Goal: Information Seeking & Learning: Learn about a topic

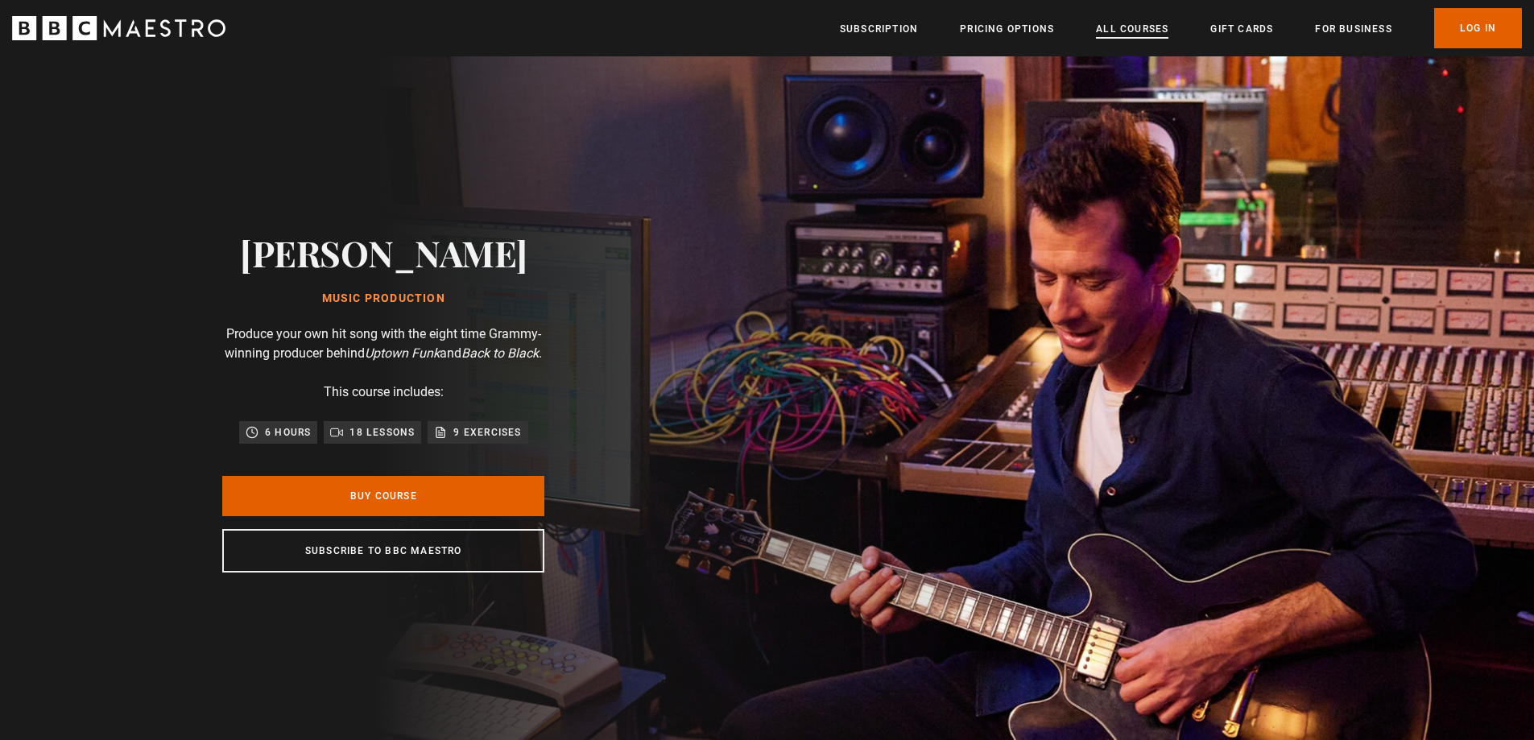
click at [1111, 28] on link "All Courses" at bounding box center [1132, 29] width 72 height 16
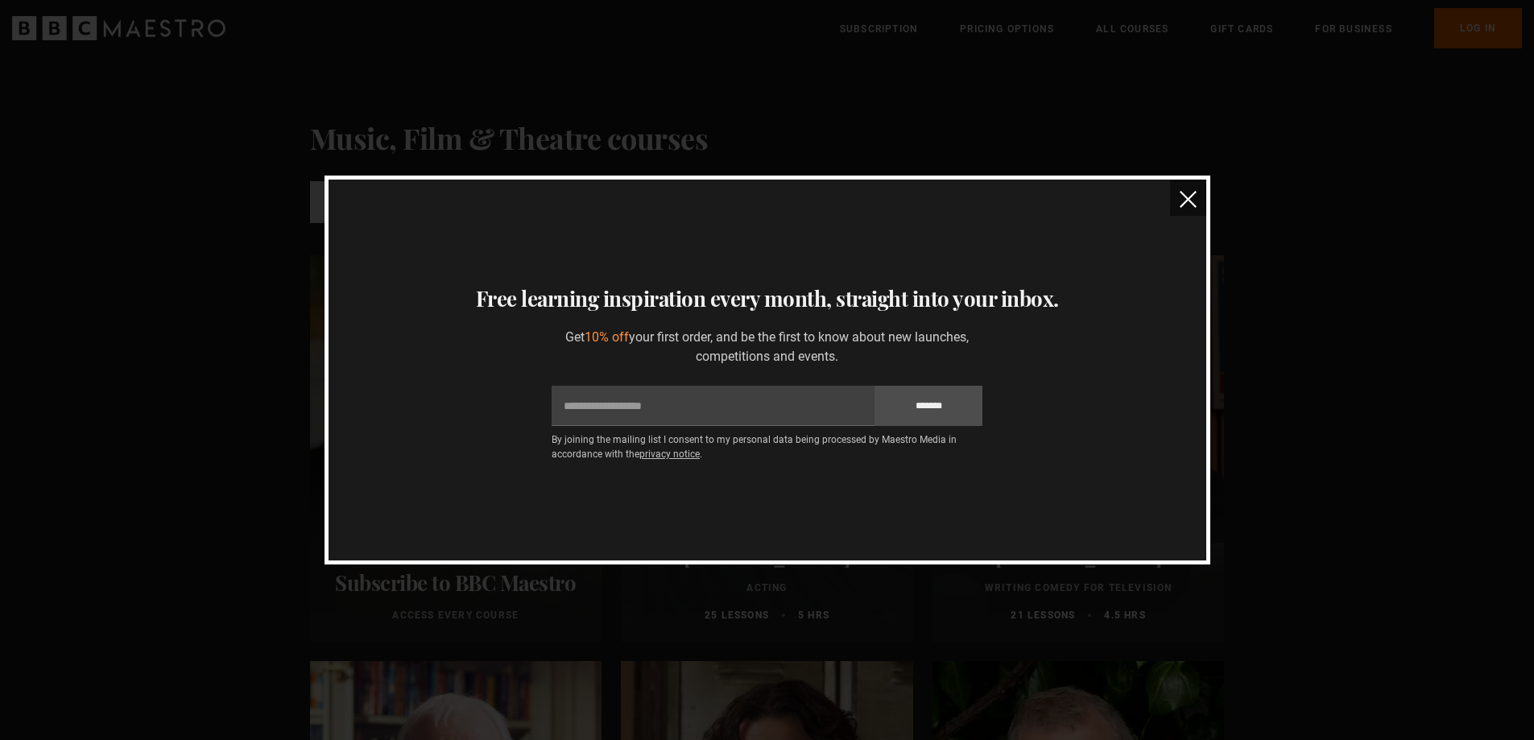
click at [1198, 195] on button "close" at bounding box center [1188, 198] width 36 height 36
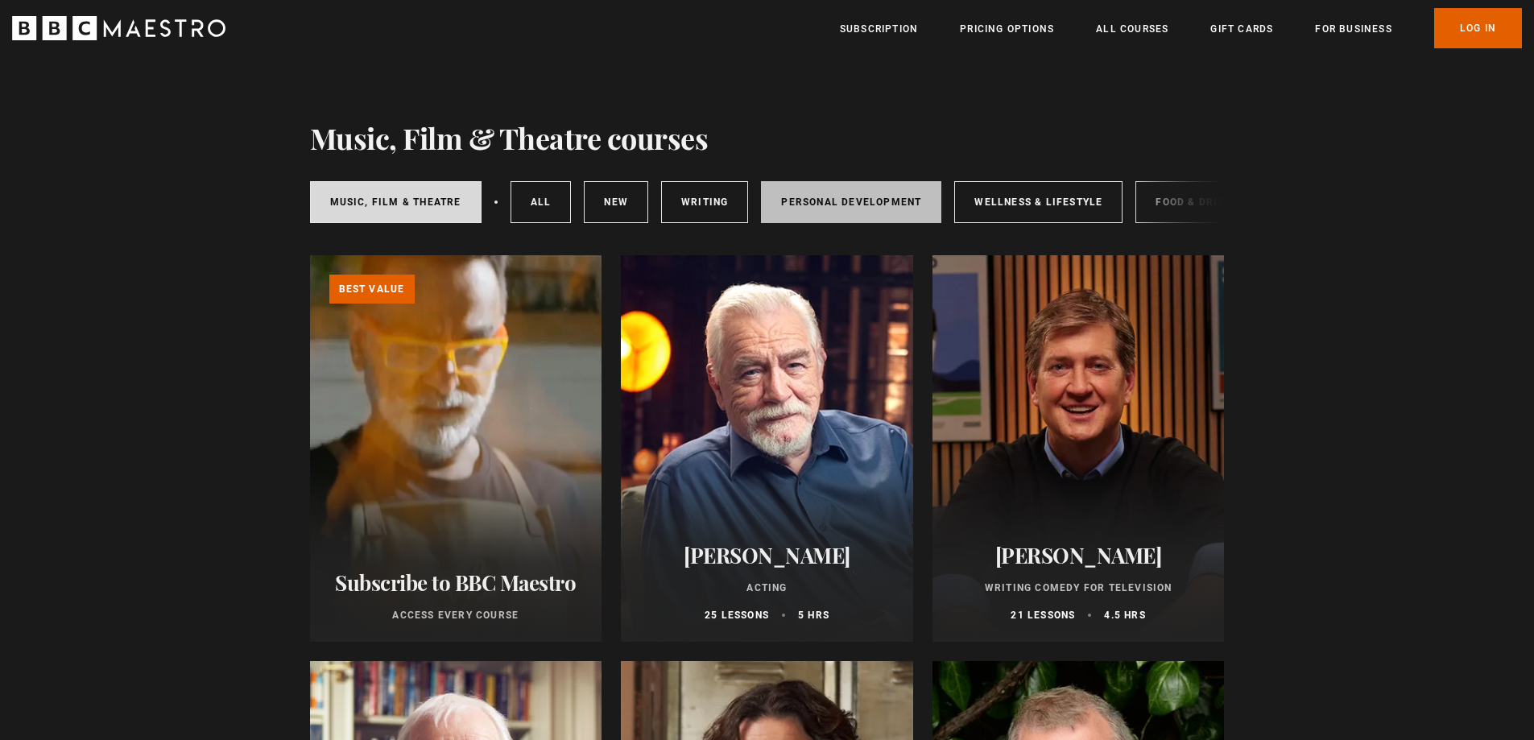
click at [806, 191] on link "Personal Development" at bounding box center [851, 202] width 180 height 42
